Goal: Use online tool/utility: Use online tool/utility

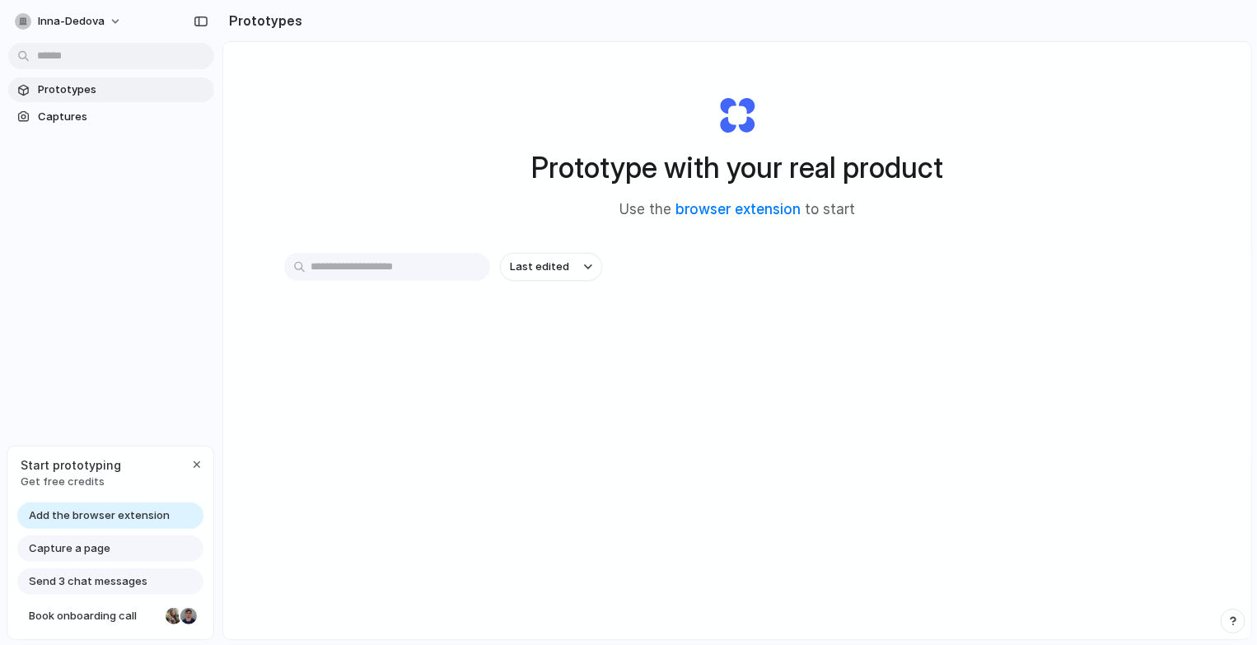
click at [96, 548] on span "Capture a page" at bounding box center [70, 548] width 82 height 16
click at [90, 516] on span "Add the browser extension" at bounding box center [99, 515] width 141 height 16
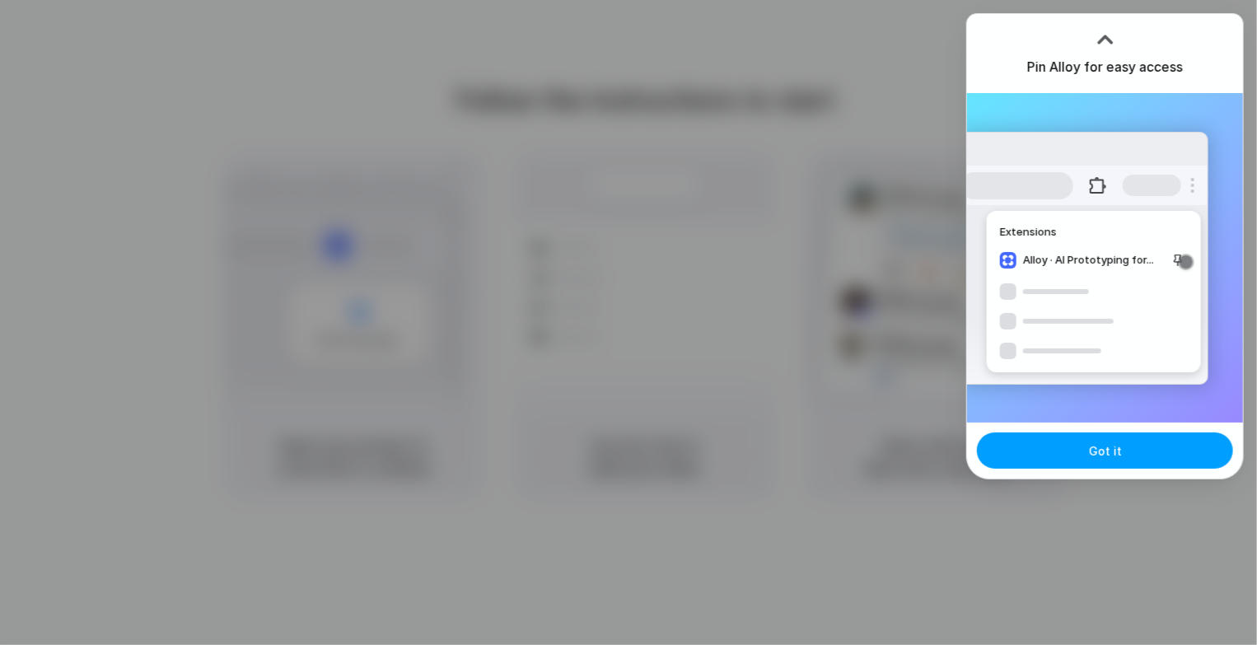
click at [1064, 454] on button "Got it" at bounding box center [1105, 450] width 256 height 36
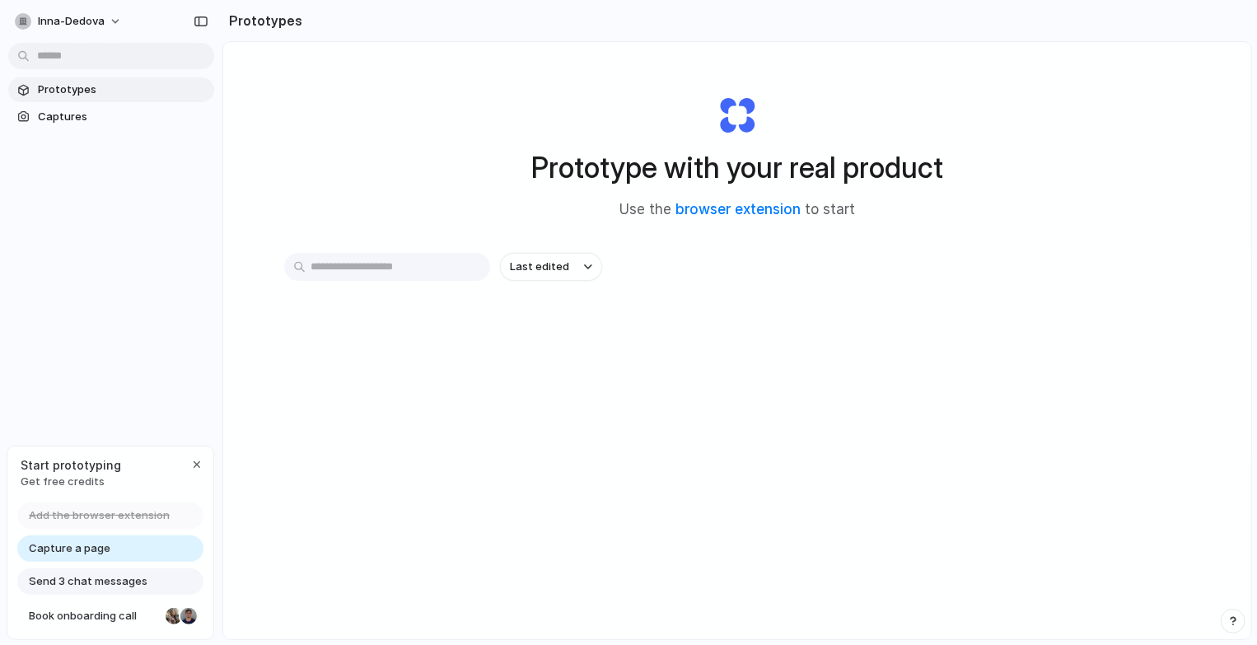
click at [68, 540] on span "Capture a page" at bounding box center [70, 548] width 82 height 16
click at [87, 553] on span "Capture a page" at bounding box center [70, 548] width 82 height 16
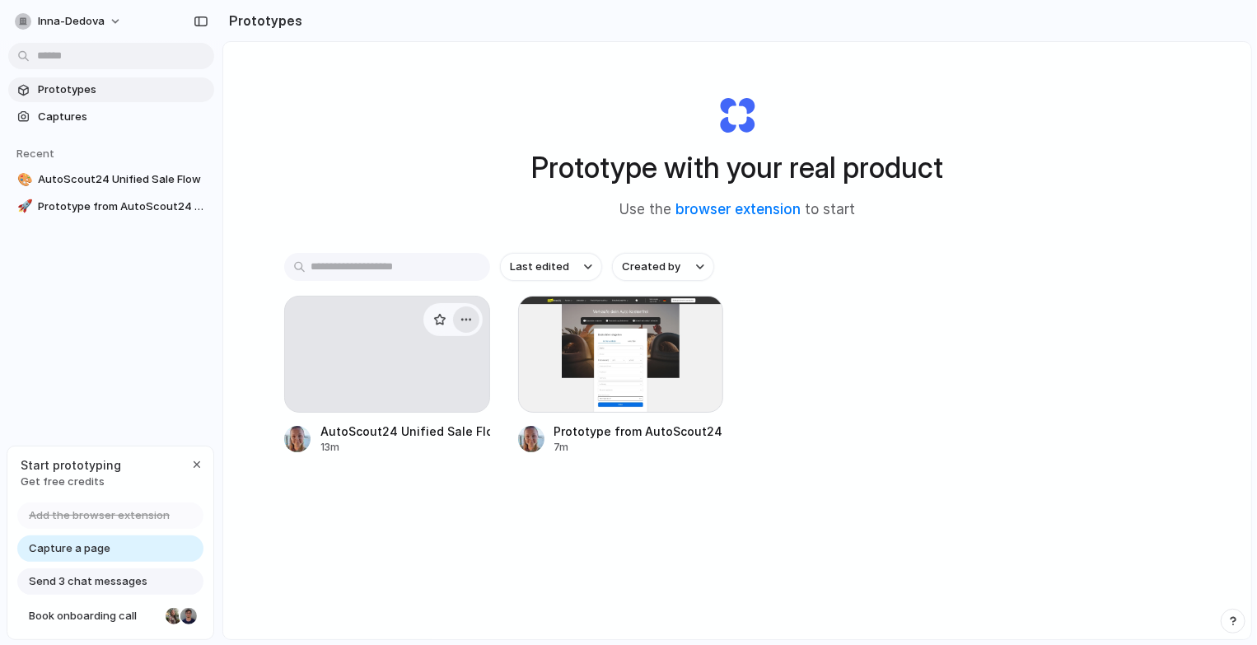
click at [466, 318] on div "button" at bounding box center [466, 319] width 13 height 13
click at [413, 434] on span "Delete" at bounding box center [400, 435] width 35 height 16
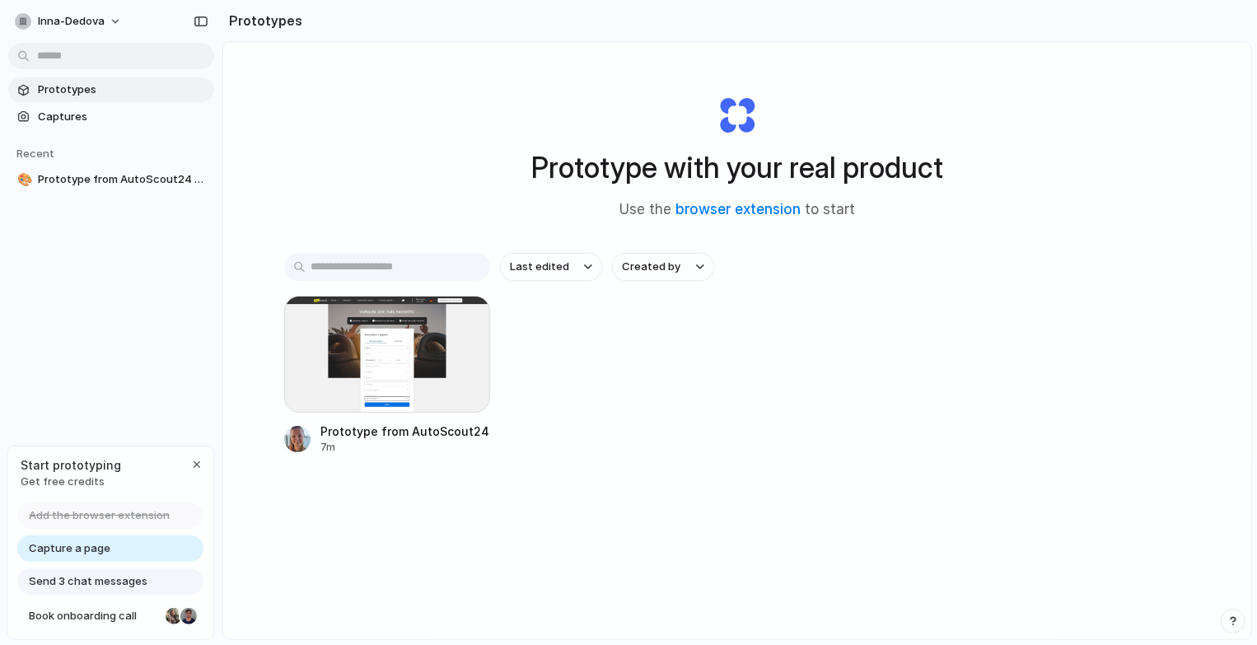
scroll to position [86, 0]
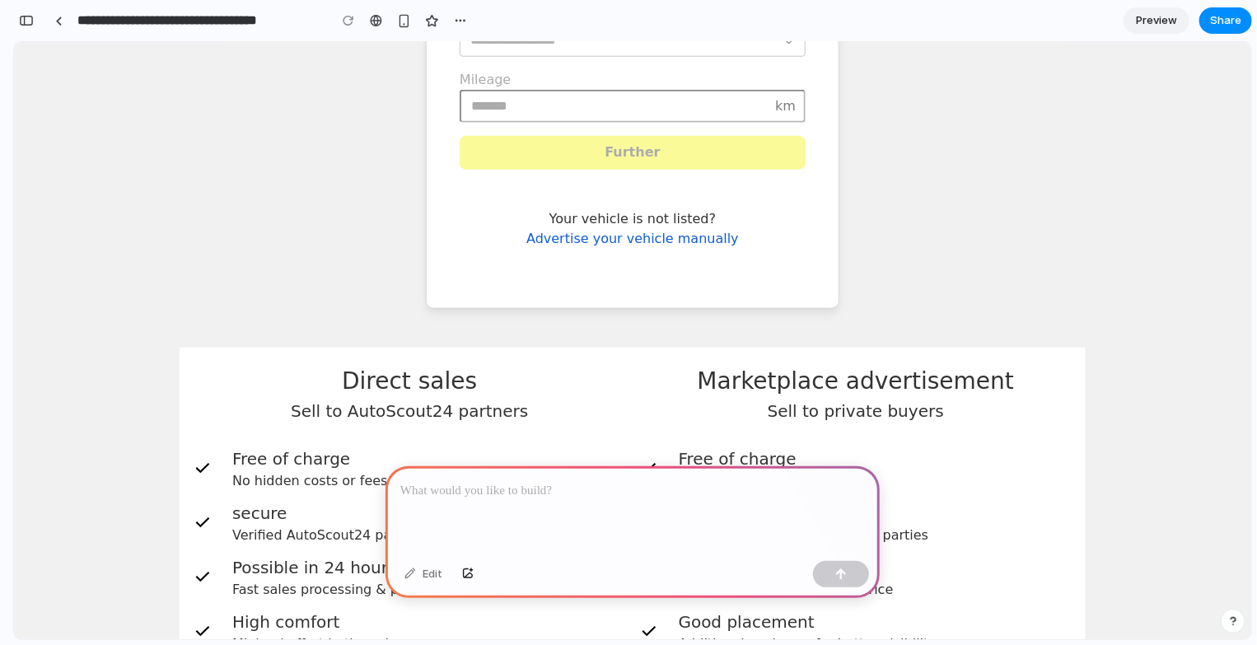
scroll to position [725, 0]
click at [544, 488] on p at bounding box center [632, 491] width 465 height 20
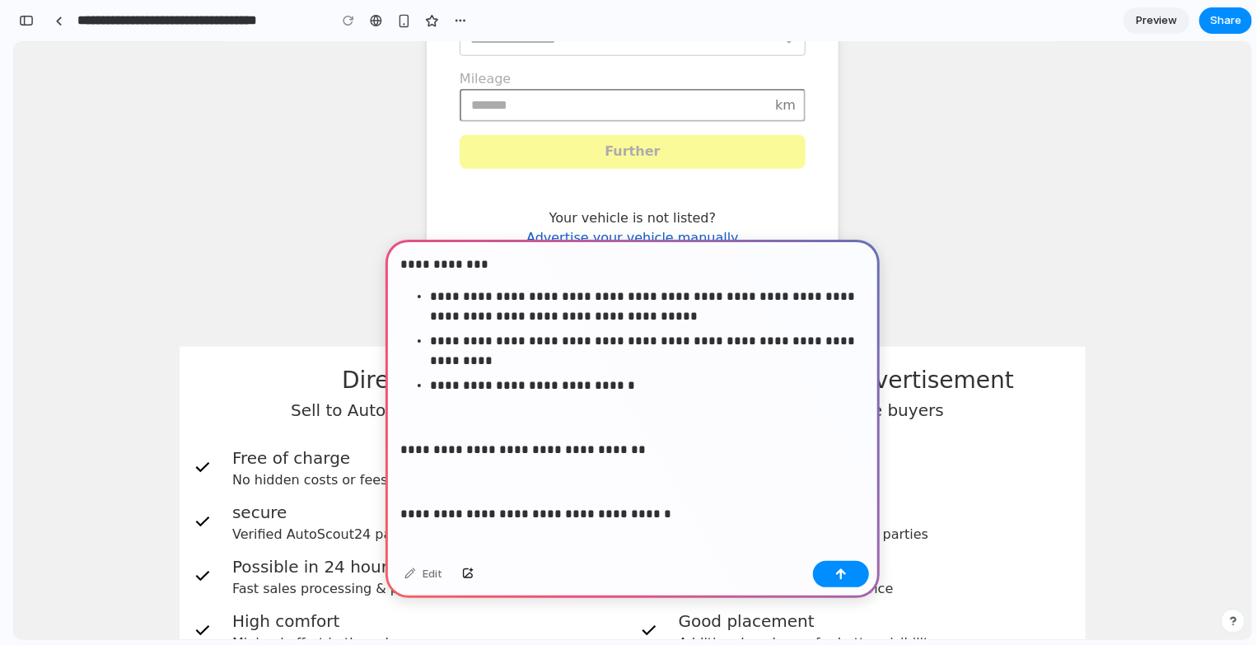
click at [526, 482] on p at bounding box center [629, 482] width 458 height 20
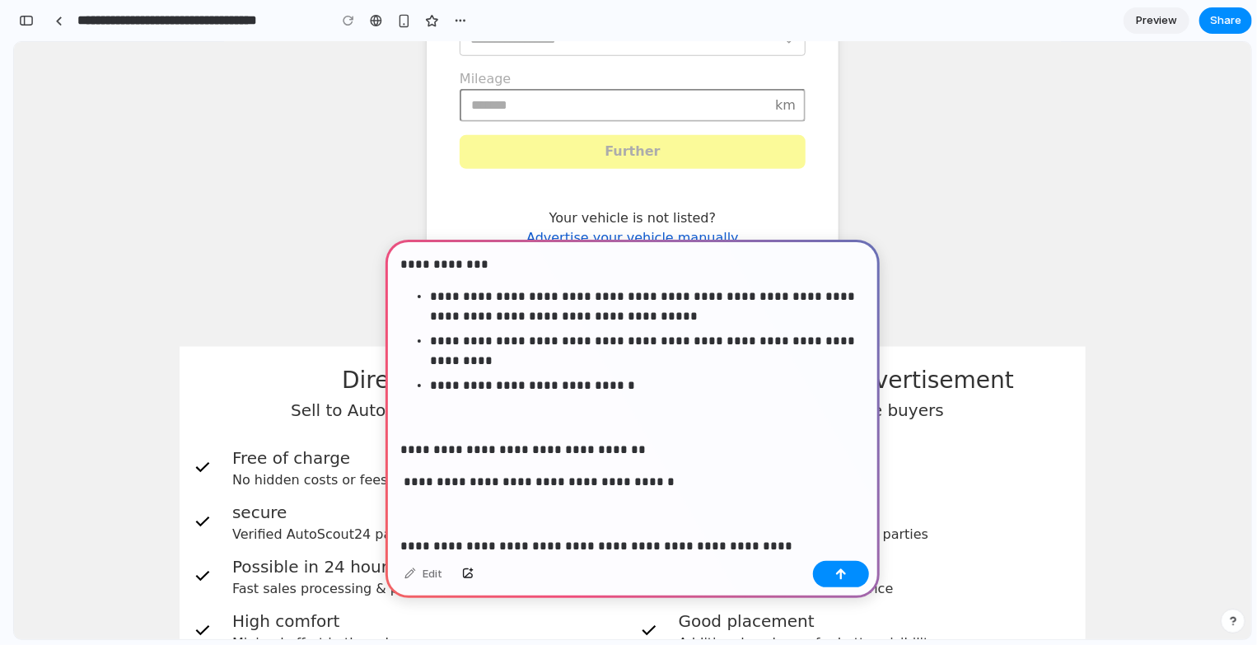
click at [462, 529] on div "**********" at bounding box center [632, 457] width 494 height 434
click at [434, 517] on p at bounding box center [629, 514] width 458 height 20
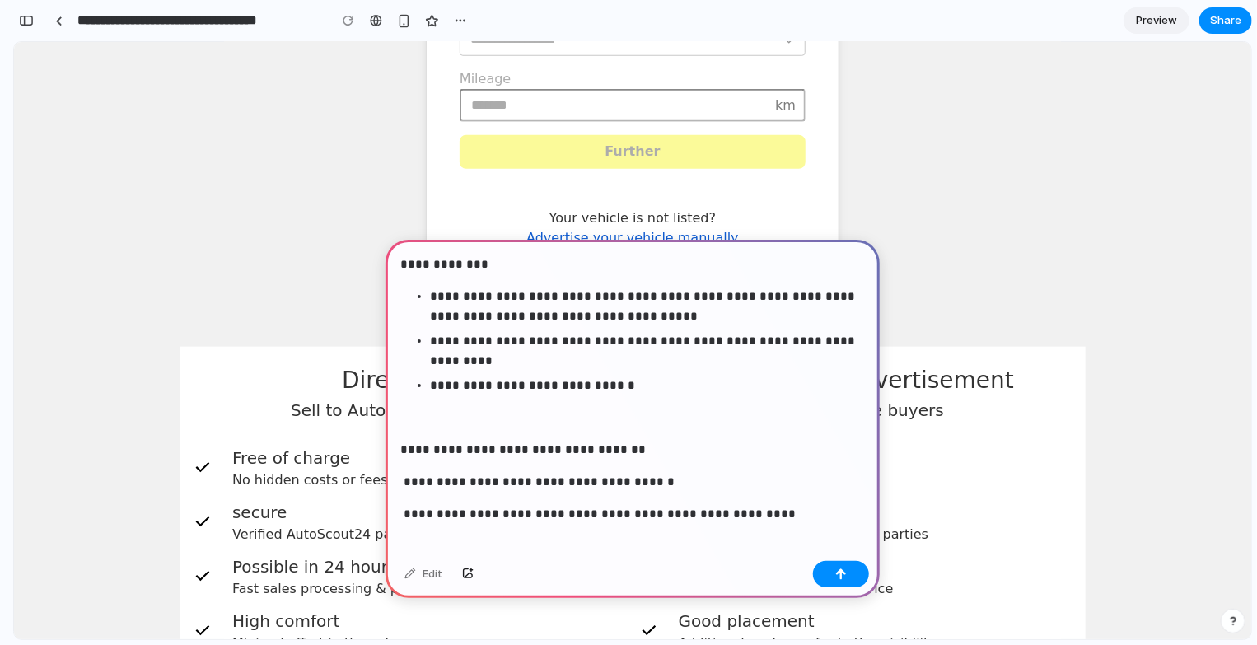
click at [418, 540] on p at bounding box center [629, 546] width 458 height 20
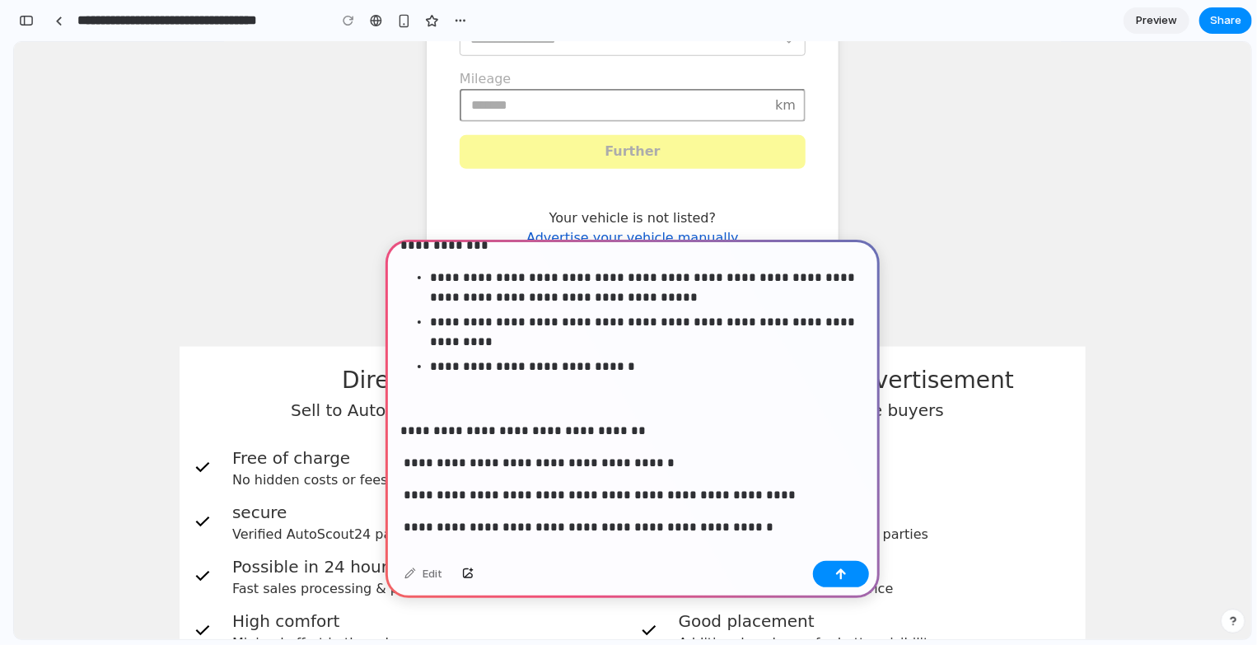
scroll to position [18, 0]
click at [857, 573] on button "button" at bounding box center [841, 574] width 56 height 26
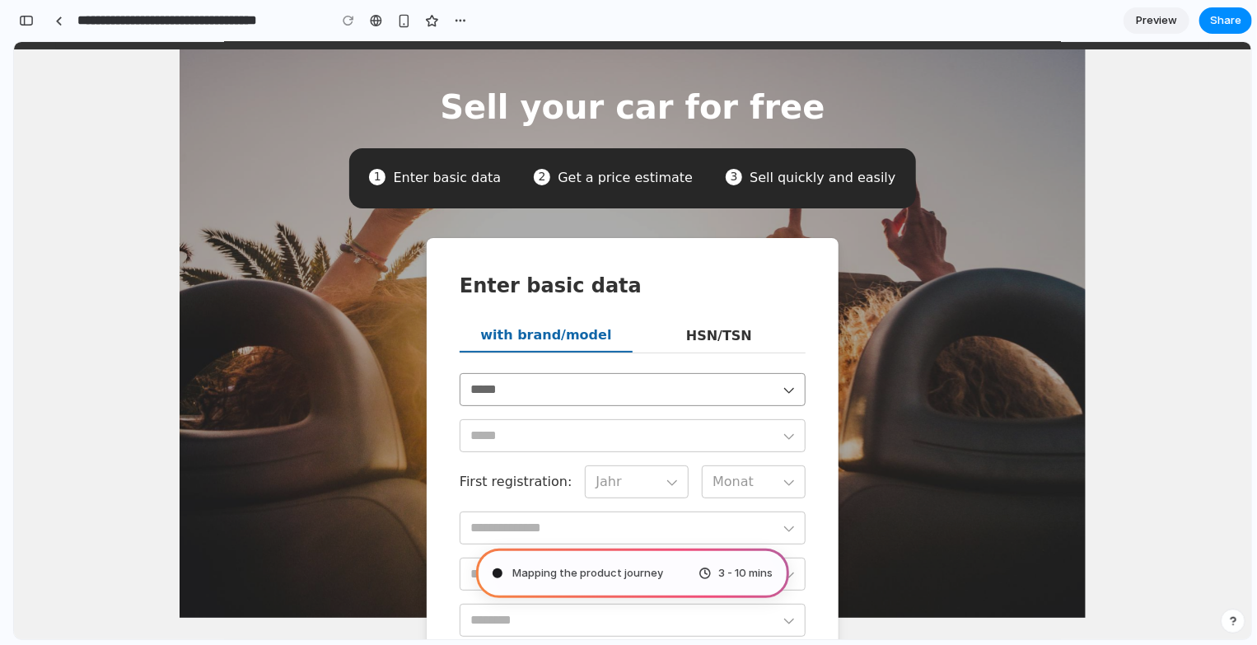
scroll to position [0, 0]
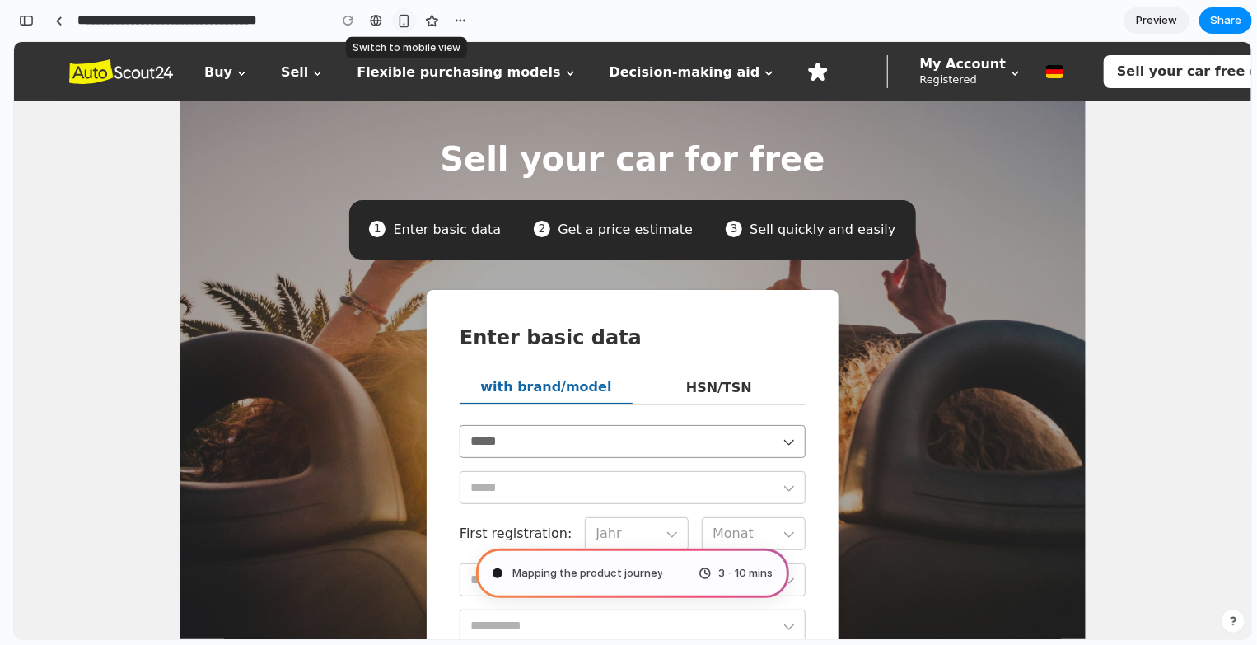
click at [413, 21] on button "button" at bounding box center [404, 20] width 25 height 25
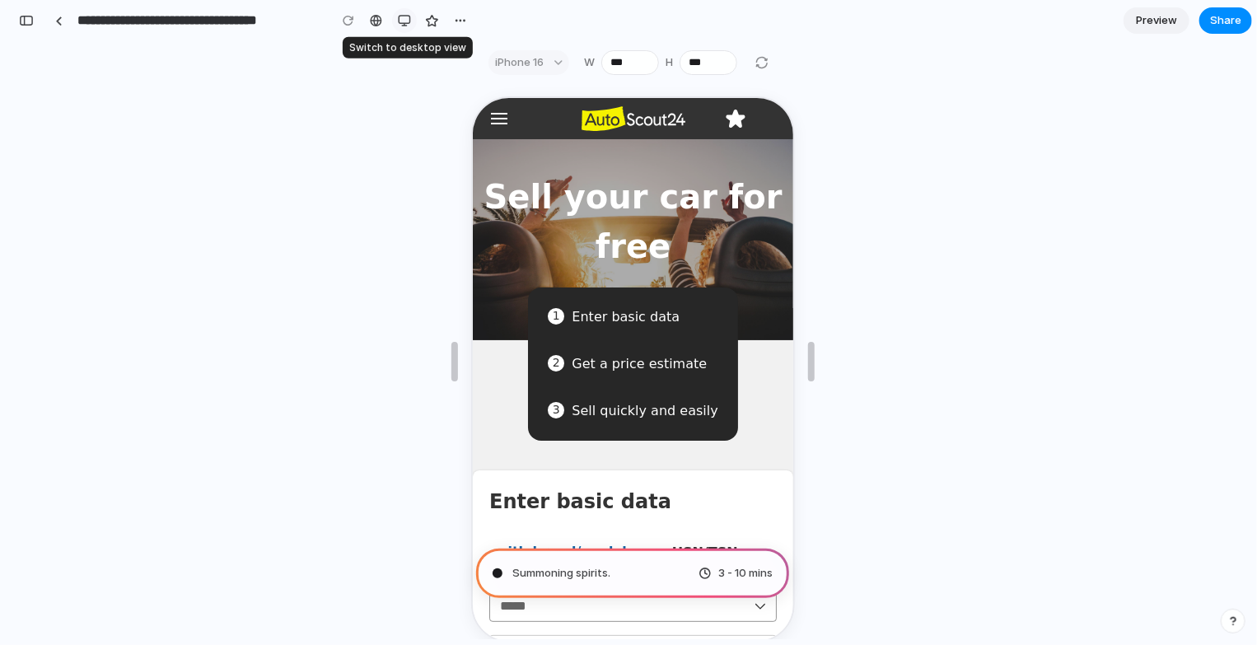
click at [404, 18] on div "button" at bounding box center [404, 20] width 13 height 13
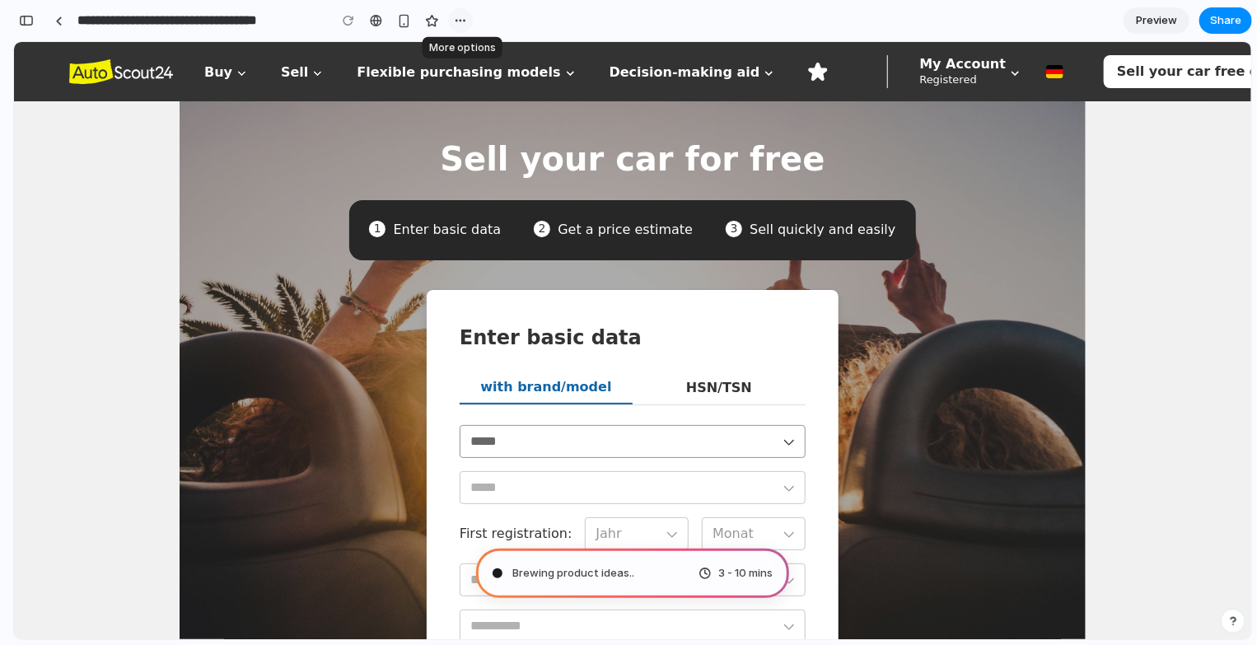
click at [467, 26] on button "button" at bounding box center [460, 20] width 25 height 25
click at [424, 235] on font "Enter basic data" at bounding box center [448, 230] width 108 height 16
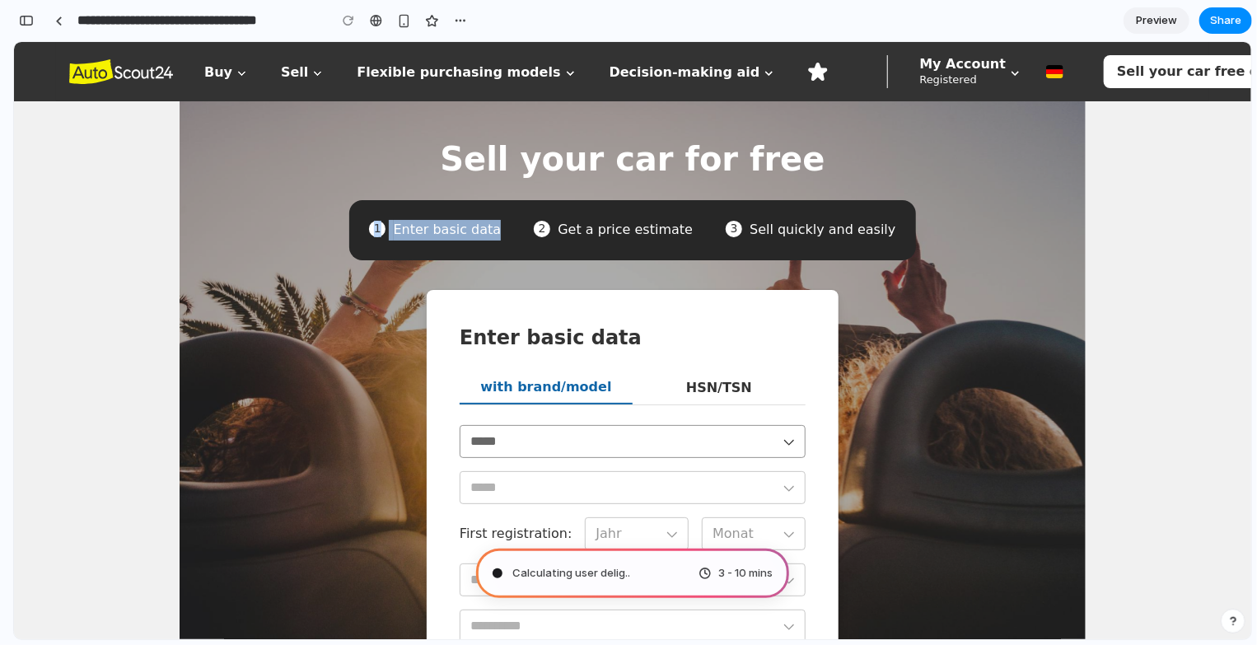
click at [476, 237] on font "Enter basic data" at bounding box center [448, 230] width 108 height 16
click at [474, 233] on font "Enter basic data" at bounding box center [448, 230] width 108 height 16
click at [430, 217] on ul "1 Enter basic data 2 Get a price estimate 3 Sell ​​quickly and easily" at bounding box center [632, 229] width 566 height 60
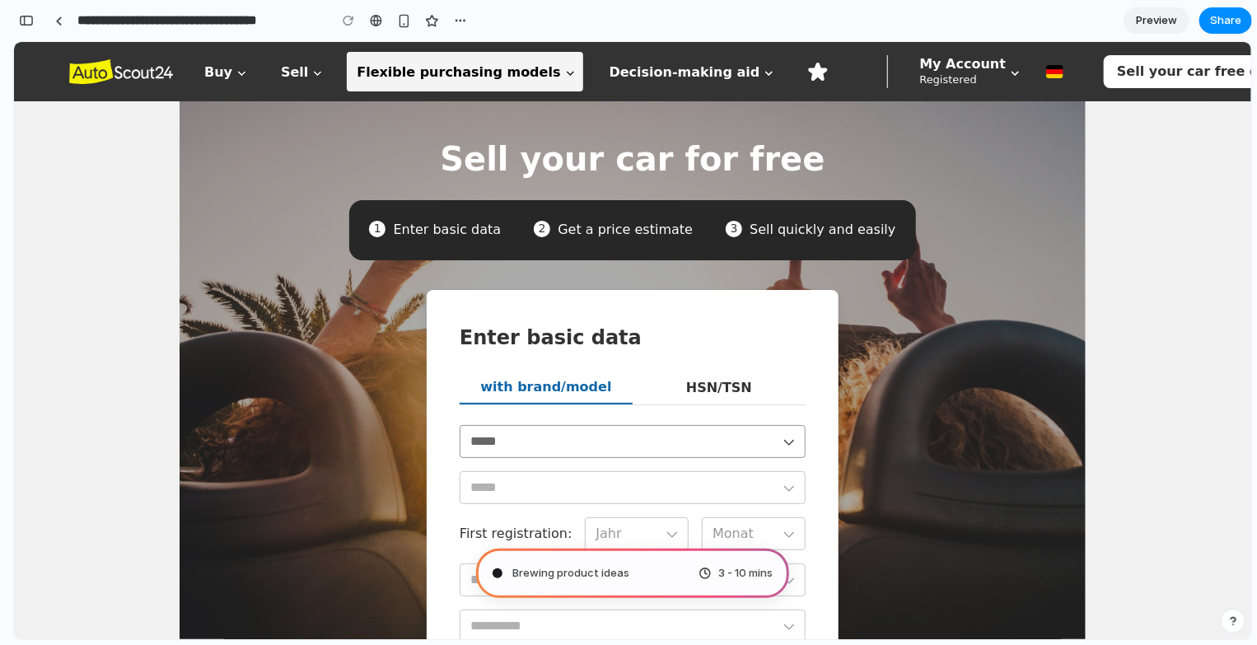
click at [428, 69] on font "Flexible purchasing models" at bounding box center [458, 71] width 203 height 16
click at [514, 70] on button "Flexible purchasing models" at bounding box center [465, 71] width 236 height 40
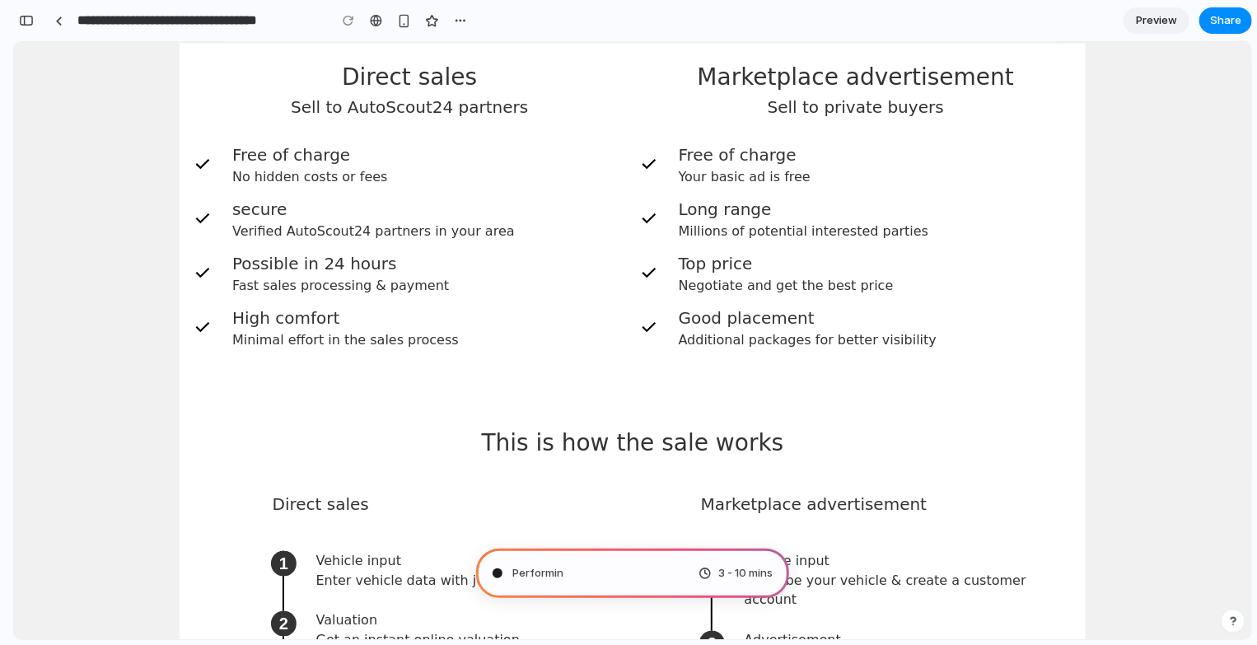
scroll to position [728, 0]
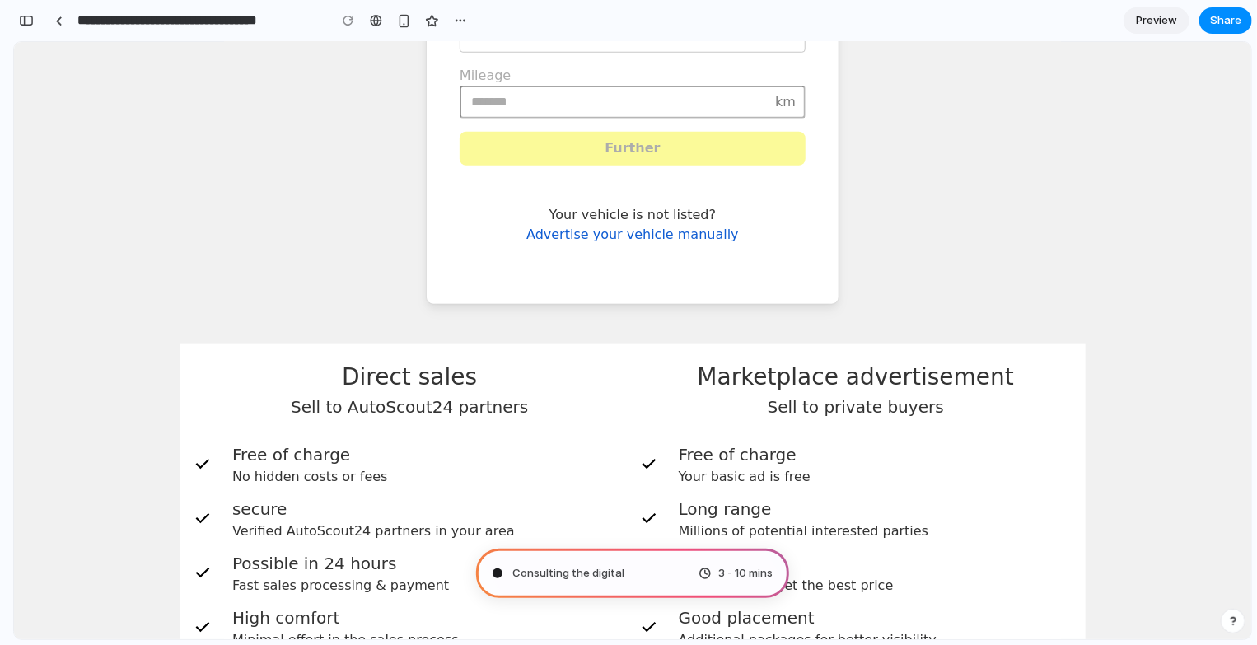
type input "**********"
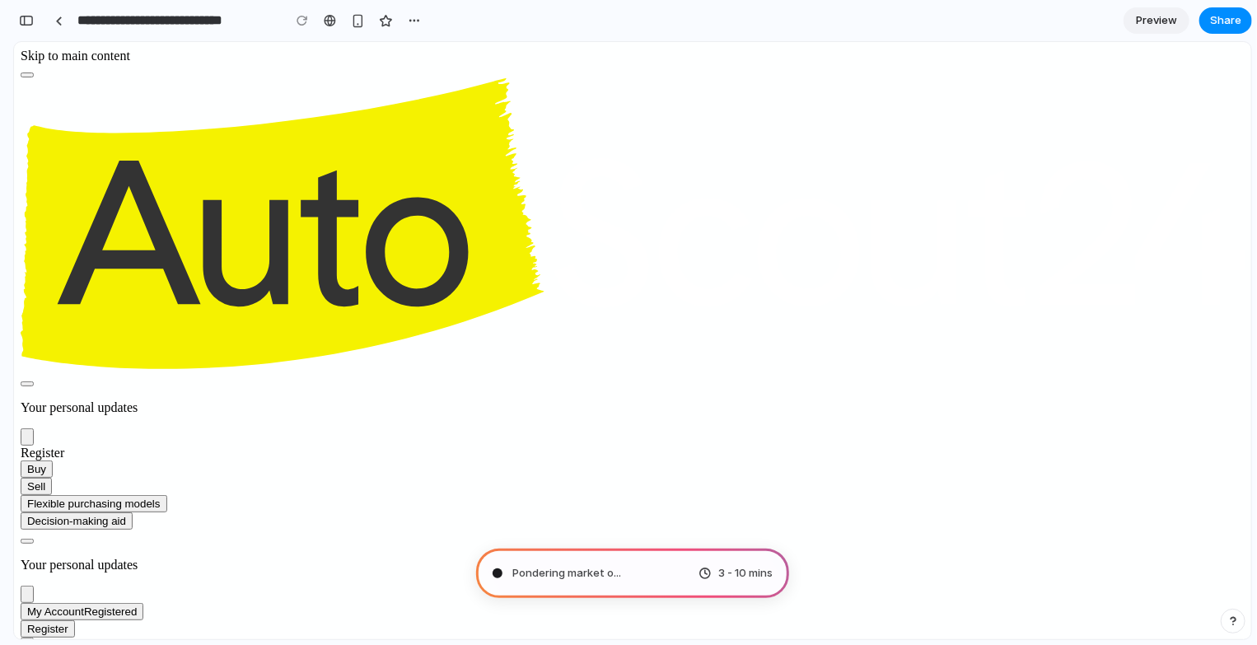
scroll to position [1029, 0]
click at [636, 563] on div "Determining potential solutions .. 3 - 10 mins" at bounding box center [632, 573] width 313 height 49
click at [634, 573] on span "Determining potential solutions" at bounding box center [594, 573] width 164 height 16
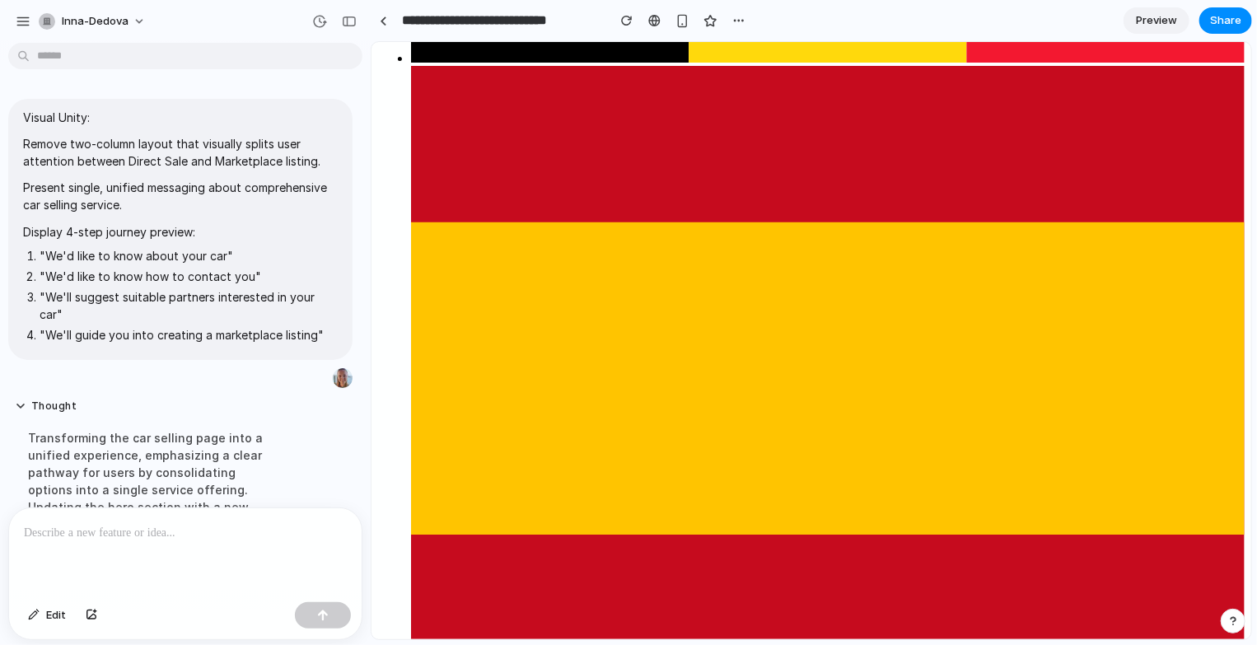
scroll to position [3971, 0]
